Goal: Task Accomplishment & Management: Use online tool/utility

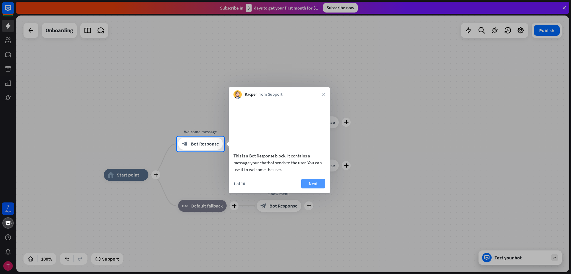
click at [317, 188] on button "Next" at bounding box center [314, 184] width 24 height 10
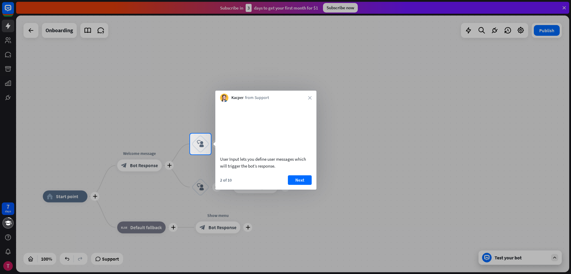
click at [306, 189] on div "2 of 10 Next" at bounding box center [265, 182] width 101 height 14
click at [305, 189] on div "2 of 10 Next" at bounding box center [265, 182] width 101 height 14
click at [302, 184] on button "Next" at bounding box center [300, 180] width 24 height 10
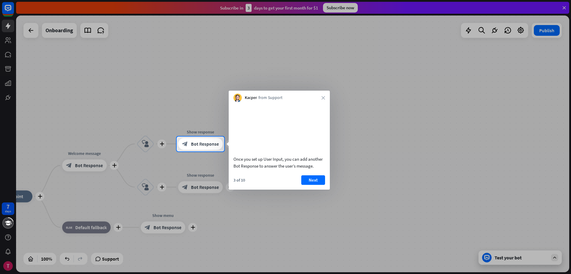
click at [302, 184] on button "Next" at bounding box center [314, 180] width 24 height 10
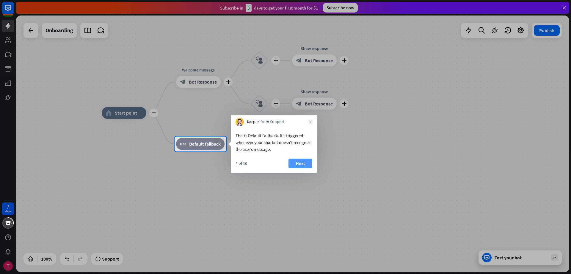
click at [303, 161] on button "Next" at bounding box center [301, 163] width 24 height 10
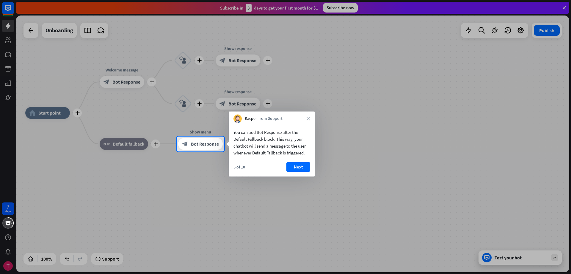
click at [303, 161] on div "You can add Bot Response after the Default Fallback block. This way, your chatb…" at bounding box center [272, 150] width 86 height 54
click at [305, 162] on button "Next" at bounding box center [299, 167] width 24 height 10
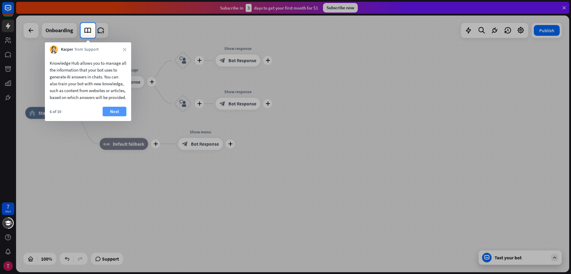
click at [122, 116] on button "Next" at bounding box center [115, 112] width 24 height 10
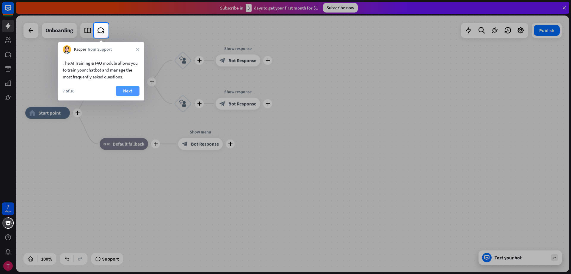
click at [128, 89] on button "Next" at bounding box center [128, 91] width 24 height 10
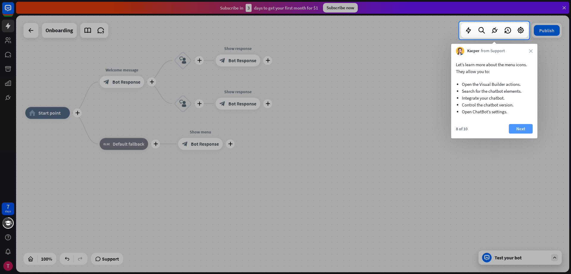
click at [517, 127] on button "Next" at bounding box center [521, 129] width 24 height 10
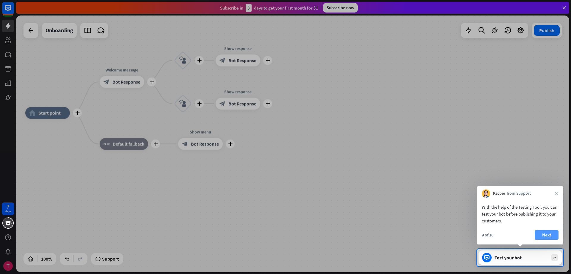
click at [550, 237] on button "Next" at bounding box center [547, 235] width 24 height 10
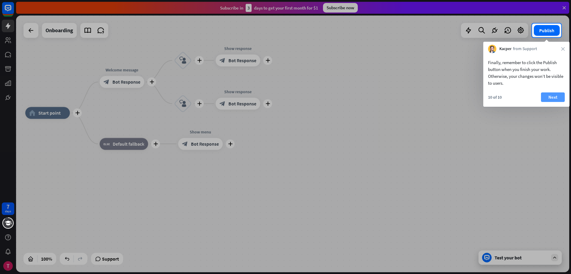
click at [560, 96] on button "Next" at bounding box center [553, 97] width 24 height 10
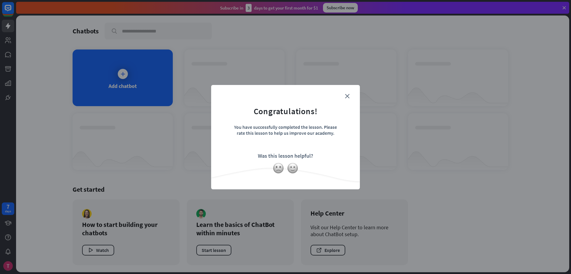
click at [351, 98] on form "Congratulations! You have successfully completed the lesson. Please rate this l…" at bounding box center [286, 127] width 134 height 71
click at [348, 96] on icon "close" at bounding box center [347, 96] width 4 height 4
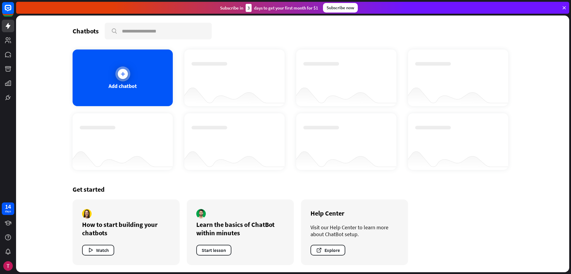
click at [143, 92] on div "Add chatbot" at bounding box center [123, 77] width 100 height 57
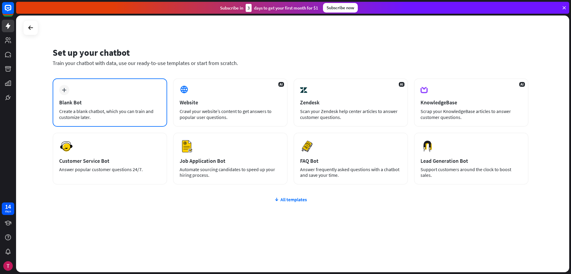
click at [128, 96] on div "plus Blank Bot Create a blank chatbot, which you can train and customize later." at bounding box center [110, 102] width 115 height 48
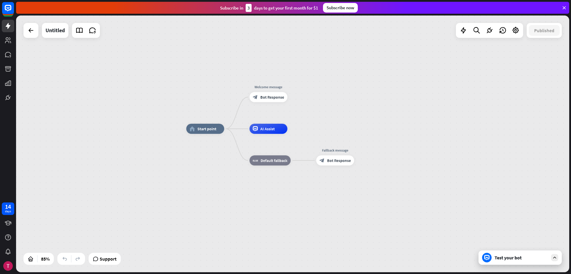
click at [479, 36] on div at bounding box center [489, 30] width 67 height 15
click at [478, 36] on div at bounding box center [477, 30] width 12 height 12
type input "**********"
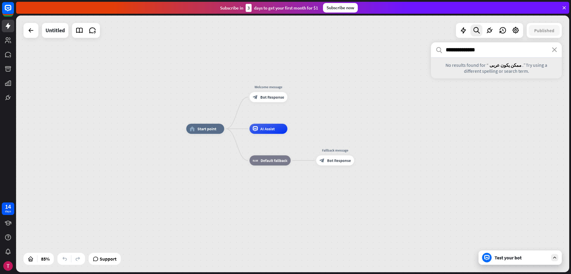
click at [472, 65] on span "No results found for “" at bounding box center [467, 65] width 43 height 6
click at [497, 63] on span "ممكن يكون عربى" at bounding box center [506, 65] width 32 height 6
click at [505, 119] on div "**********" at bounding box center [496, 153] width 131 height 222
click at [516, 35] on div at bounding box center [516, 30] width 12 height 12
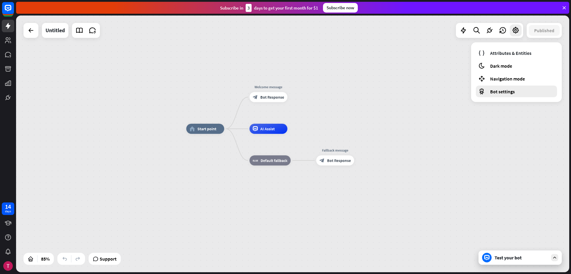
click at [509, 96] on div "Bot settings" at bounding box center [516, 91] width 81 height 12
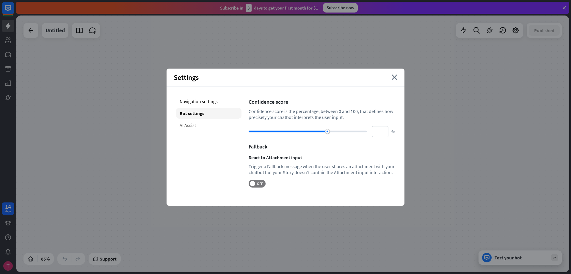
click at [189, 126] on div "AI Assist" at bounding box center [208, 125] width 65 height 11
type input "**"
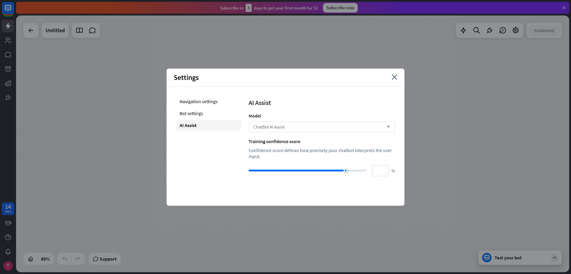
click at [276, 128] on span "ChatBot AI Assist" at bounding box center [269, 127] width 31 height 6
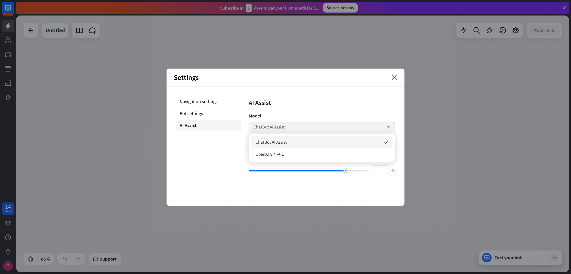
click at [276, 128] on span "ChatBot AI Assist" at bounding box center [269, 127] width 31 height 6
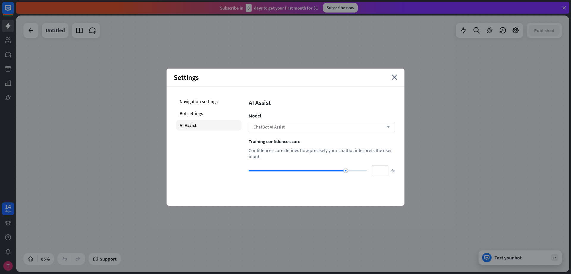
click at [313, 126] on div "ChatBot AI Assist arrow_down" at bounding box center [322, 126] width 146 height 11
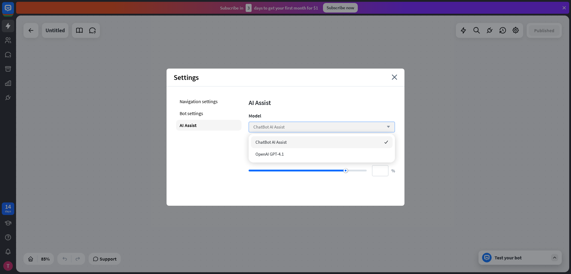
click at [313, 126] on div "ChatBot AI Assist arrow_down" at bounding box center [322, 126] width 146 height 11
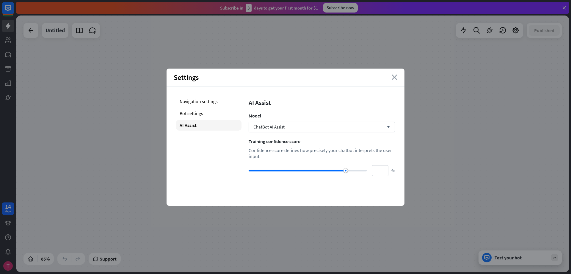
click at [393, 76] on icon "close" at bounding box center [395, 76] width 6 height 5
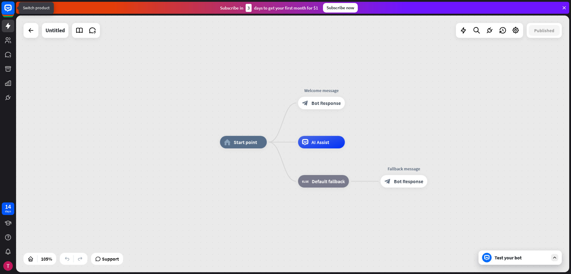
click at [6, 14] on rect at bounding box center [7, 7] width 13 height 13
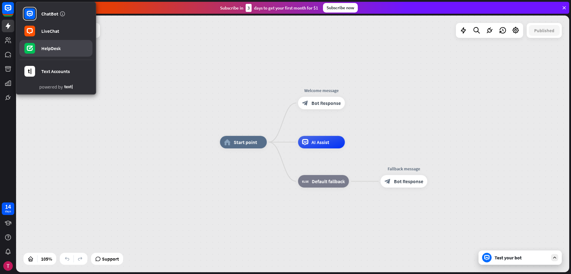
click at [40, 52] on link "HelpDesk" at bounding box center [55, 48] width 73 height 17
